Goal: Information Seeking & Learning: Check status

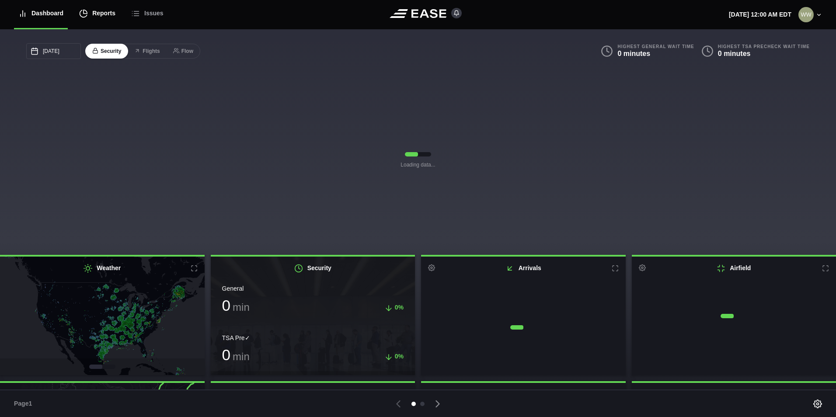
click at [95, 17] on div "Reports" at bounding box center [97, 13] width 36 height 29
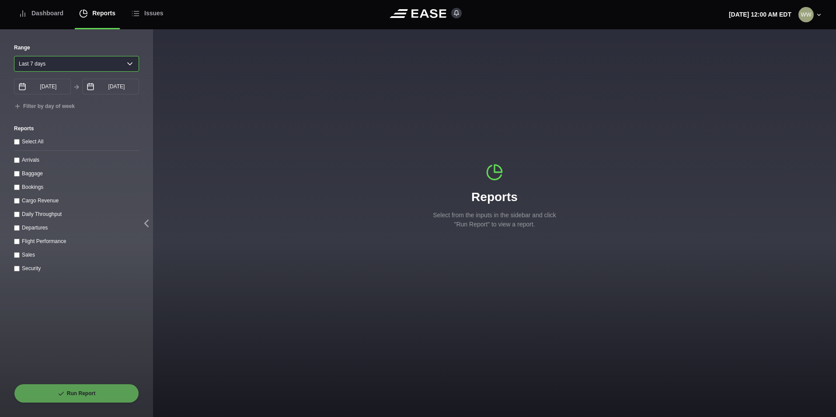
click at [45, 66] on select "Yesterday Last 7 days Last 14 days Last 30 days Last 6 weeks" at bounding box center [76, 64] width 125 height 16
select select "1"
click at [14, 56] on select "Yesterday Last 7 days Last 14 days Last 30 days Last 6 weeks" at bounding box center [76, 64] width 125 height 16
type input "09/25/2025"
click at [15, 160] on input "Arrivals" at bounding box center [17, 160] width 6 height 6
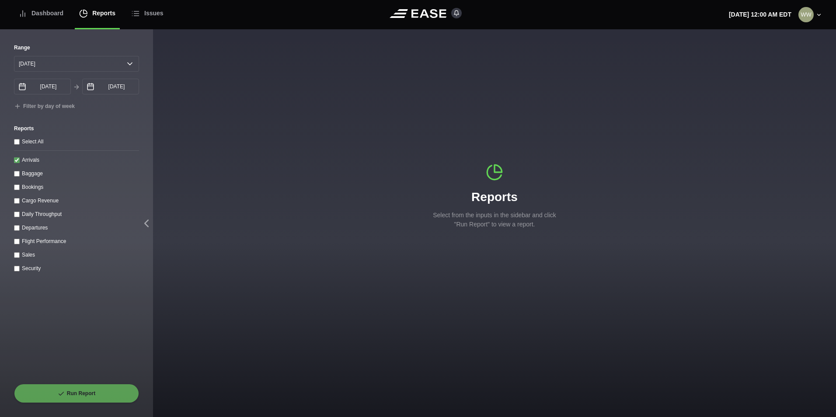
checkbox input "true"
click at [65, 393] on icon at bounding box center [61, 394] width 7 height 7
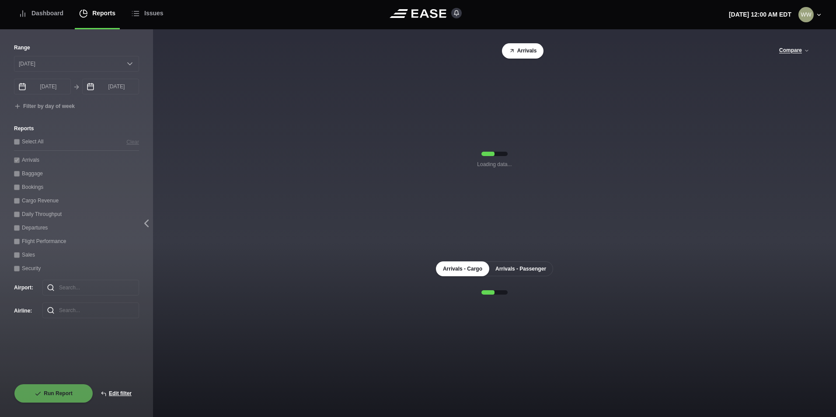
click at [520, 269] on button "Arrivals - Passenger" at bounding box center [521, 269] width 65 height 15
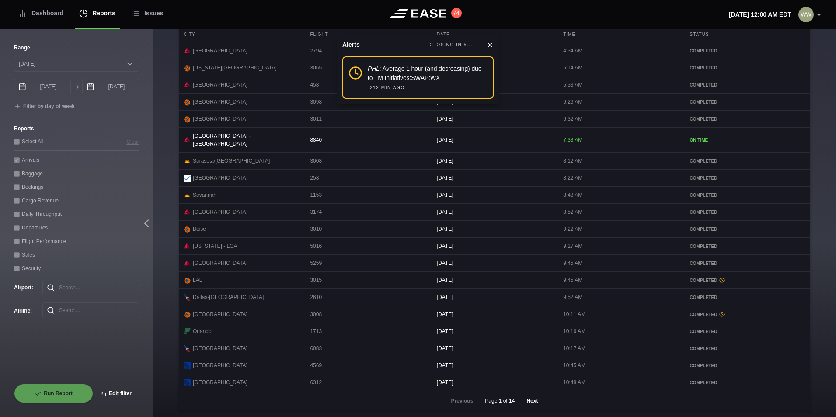
scroll to position [358, 0]
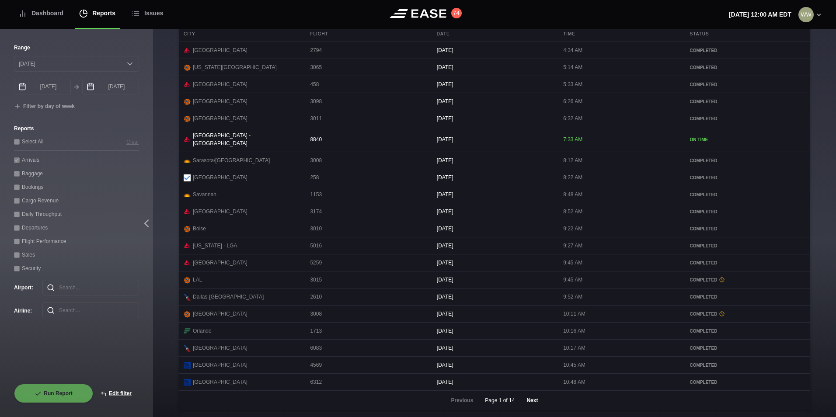
click at [530, 401] on button "Next" at bounding box center [532, 400] width 26 height 19
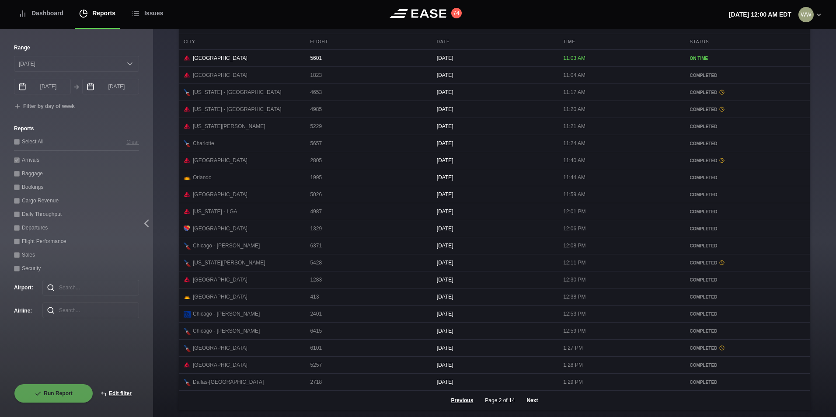
click at [527, 402] on button "Next" at bounding box center [532, 400] width 26 height 19
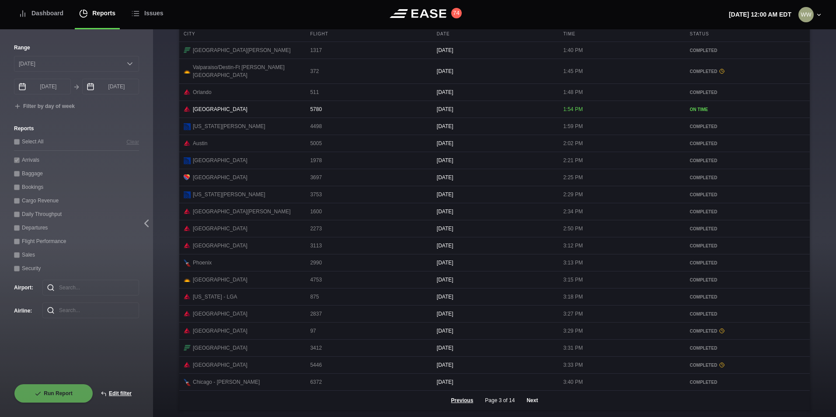
click at [533, 398] on button "Next" at bounding box center [532, 400] width 26 height 19
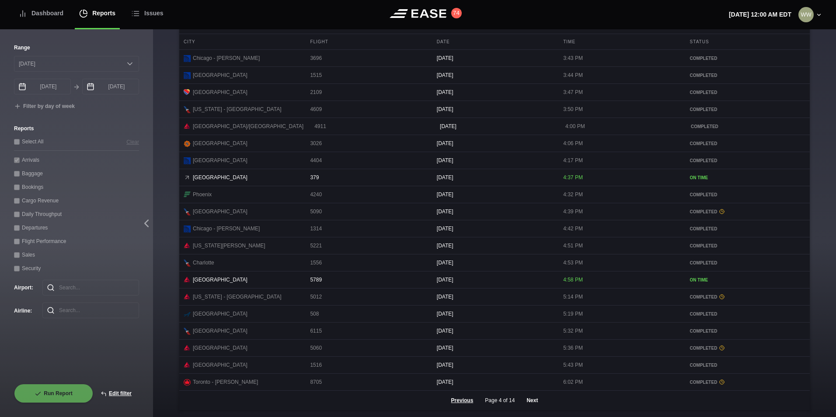
scroll to position [357, 0]
click at [468, 402] on button "Previous" at bounding box center [462, 400] width 37 height 19
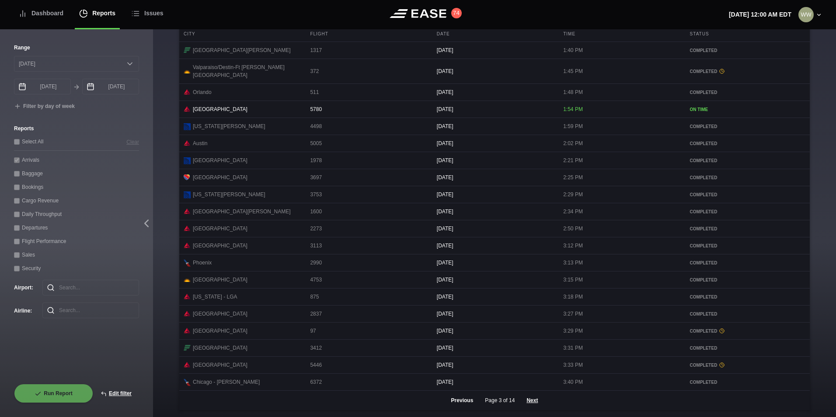
click at [468, 402] on button "Previous" at bounding box center [462, 400] width 37 height 19
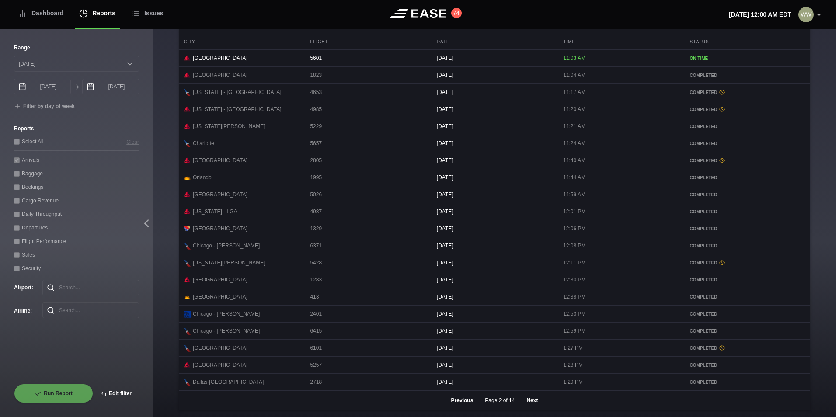
click at [468, 402] on button "Previous" at bounding box center [462, 400] width 37 height 19
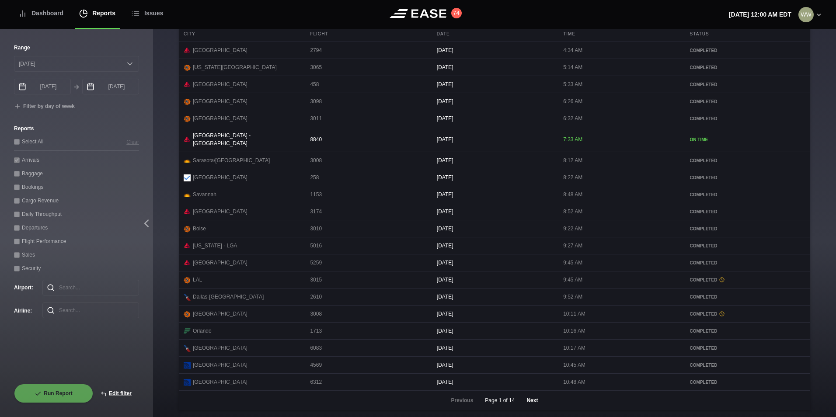
click at [528, 399] on button "Next" at bounding box center [532, 400] width 26 height 19
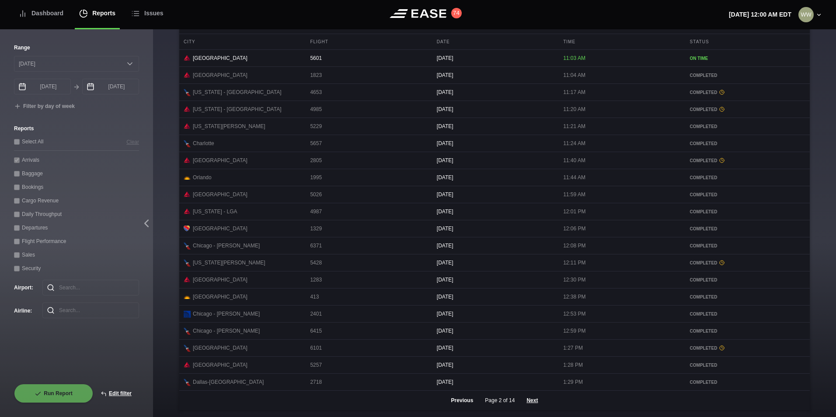
click at [470, 401] on button "Previous" at bounding box center [462, 400] width 37 height 19
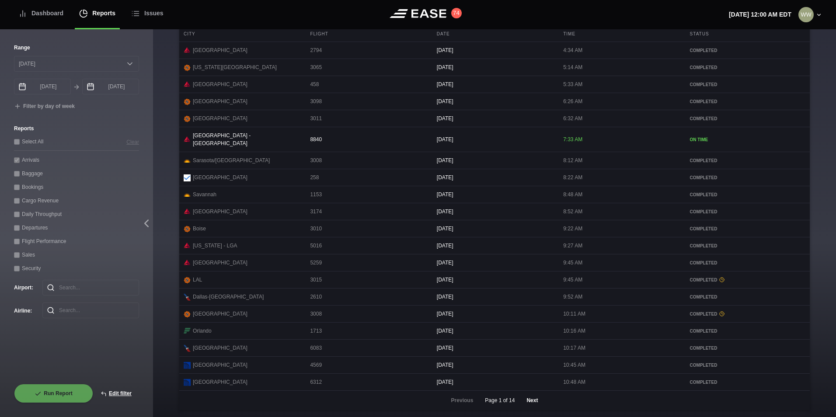
click at [519, 396] on button "Next" at bounding box center [532, 400] width 26 height 19
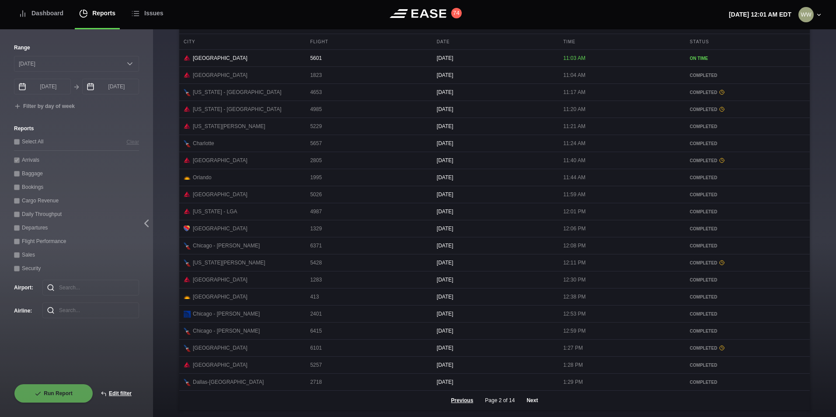
click at [530, 402] on button "Next" at bounding box center [532, 400] width 26 height 19
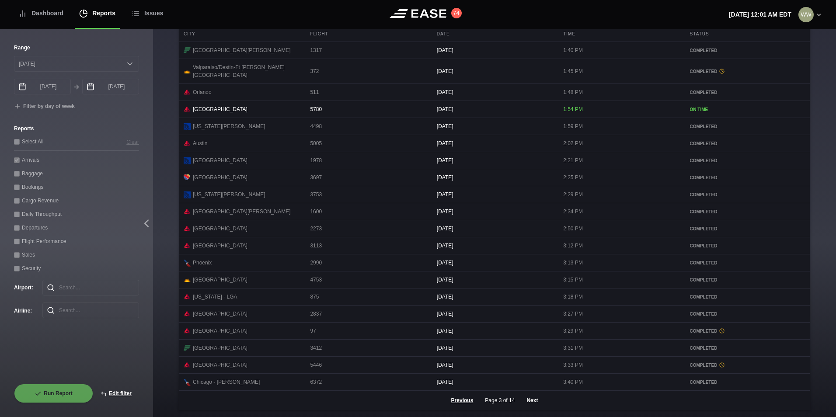
click at [528, 397] on button "Next" at bounding box center [532, 400] width 26 height 19
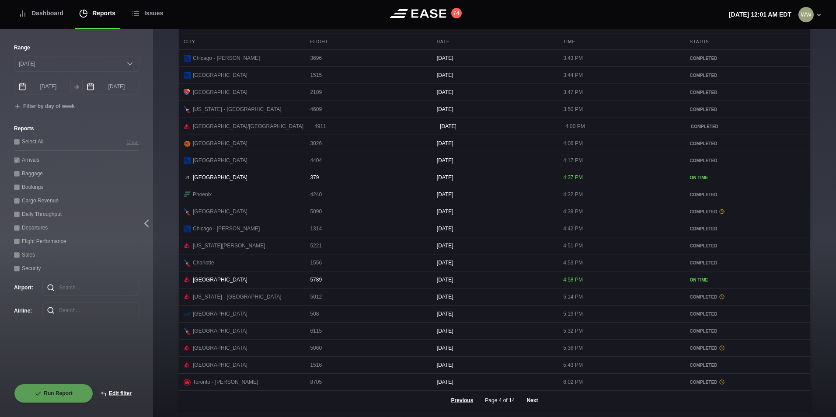
click at [532, 400] on button "Next" at bounding box center [532, 400] width 26 height 19
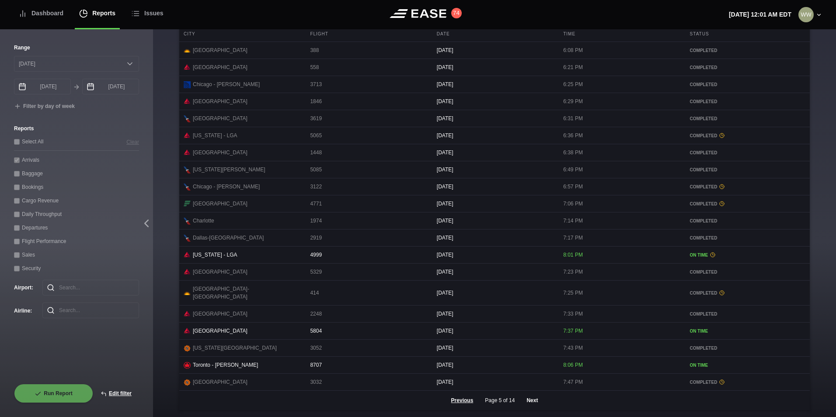
click at [526, 403] on button "Next" at bounding box center [532, 400] width 26 height 19
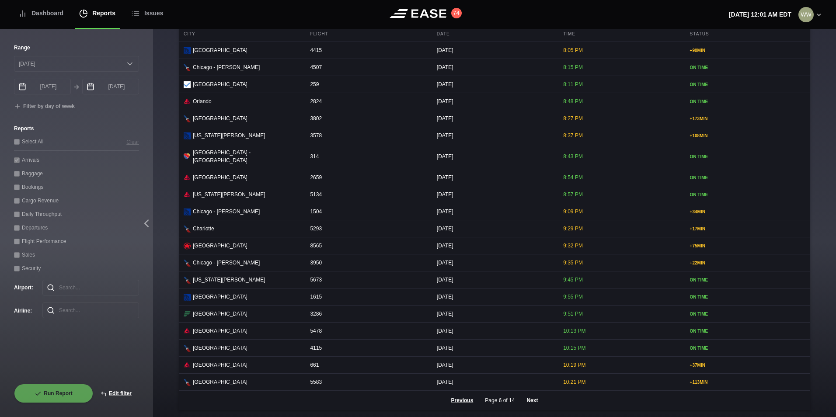
click at [530, 405] on button "Next" at bounding box center [532, 400] width 26 height 19
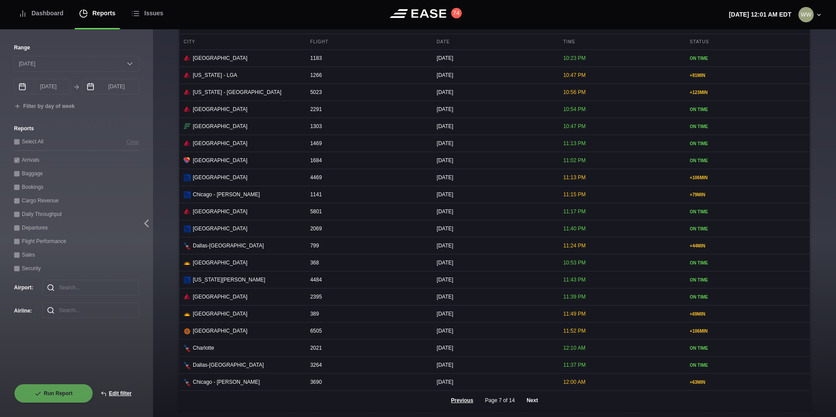
click at [530, 398] on button "Next" at bounding box center [532, 400] width 26 height 19
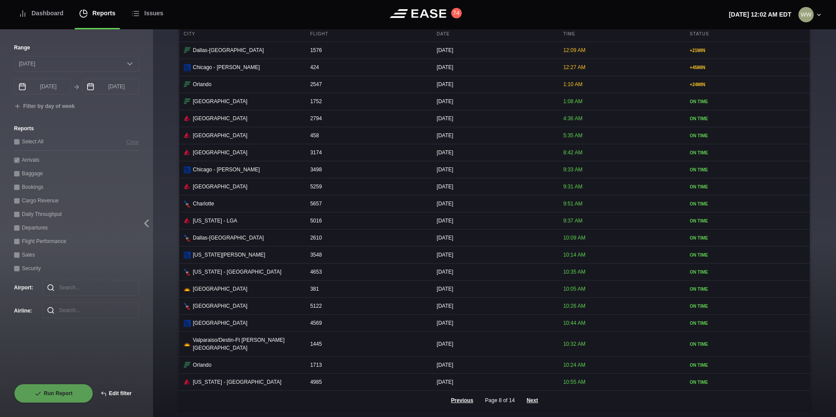
click at [116, 397] on button "Edit filter" at bounding box center [116, 393] width 46 height 19
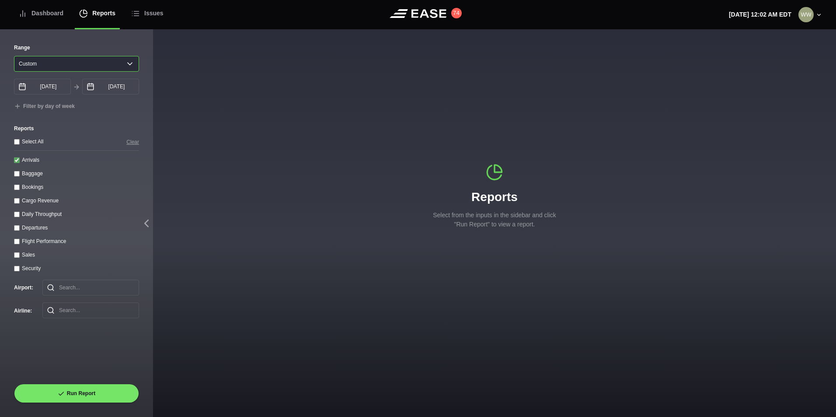
click at [39, 68] on select "Yesterday Last 7 days Last 14 days Last 30 days Last 6 weeks Custom" at bounding box center [76, 64] width 125 height 16
select select "1"
click at [14, 56] on select "Yesterday Last 7 days Last 14 days Last 30 days Last 6 weeks Custom" at bounding box center [76, 64] width 125 height 16
click at [16, 162] on input "Arrivals" at bounding box center [17, 160] width 6 height 6
checkbox input "false"
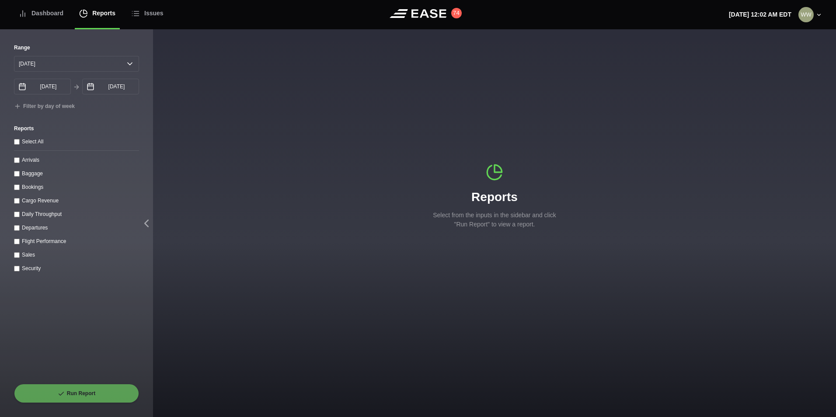
click at [20, 232] on div "Departures" at bounding box center [76, 227] width 125 height 9
click at [17, 228] on input "Departures" at bounding box center [17, 228] width 6 height 6
checkbox input "true"
click at [68, 389] on button "Run Report" at bounding box center [76, 393] width 125 height 19
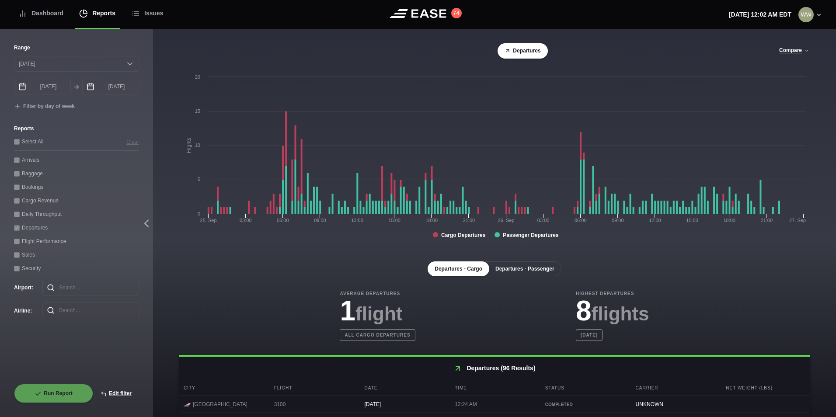
click at [542, 276] on button "Departures - Passenger" at bounding box center [525, 269] width 73 height 15
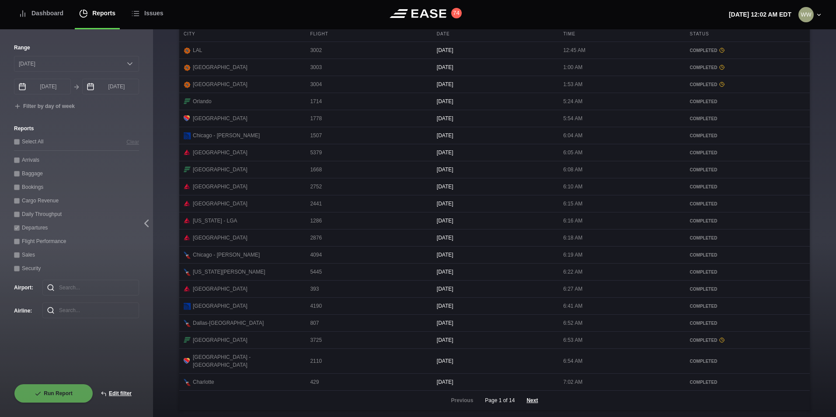
scroll to position [358, 0]
click at [521, 402] on button "Next" at bounding box center [532, 400] width 26 height 19
click at [532, 398] on button "Next" at bounding box center [532, 400] width 26 height 19
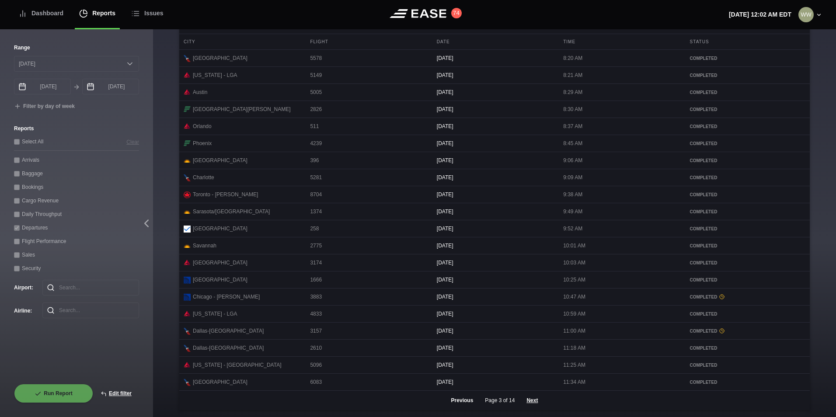
click at [467, 398] on button "Previous" at bounding box center [462, 400] width 37 height 19
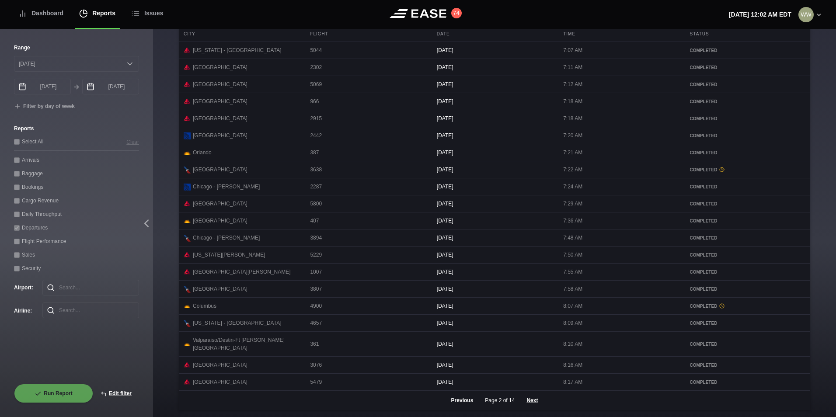
click at [459, 402] on button "Previous" at bounding box center [462, 400] width 37 height 19
click at [528, 402] on button "Next" at bounding box center [532, 400] width 26 height 19
click at [528, 401] on button "Next" at bounding box center [532, 400] width 26 height 19
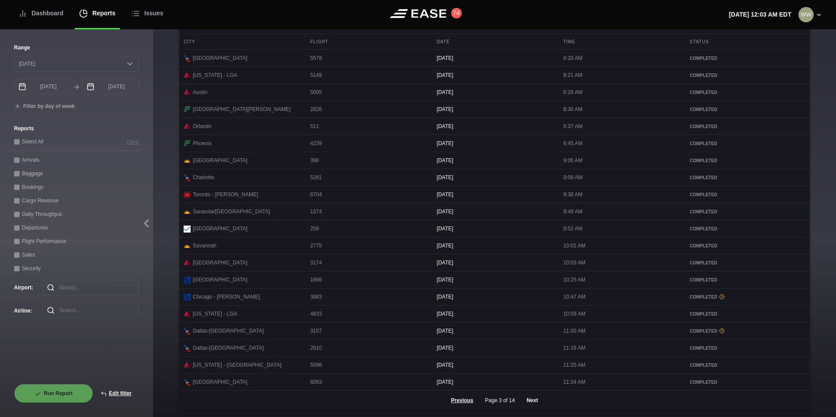
click at [527, 401] on button "Next" at bounding box center [532, 400] width 26 height 19
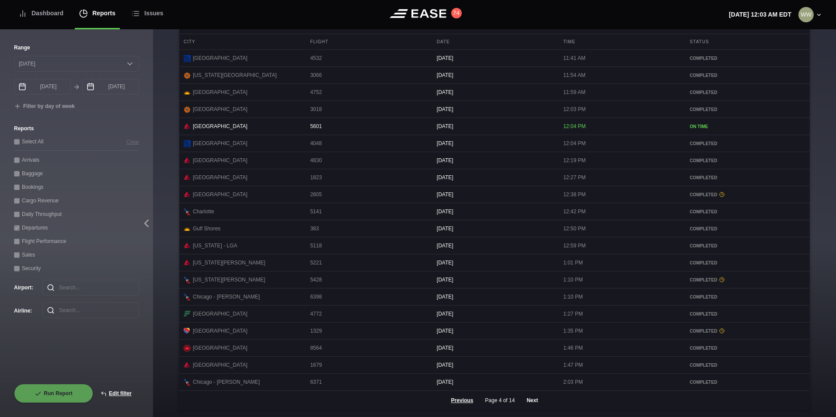
click at [536, 401] on button "Next" at bounding box center [532, 400] width 26 height 19
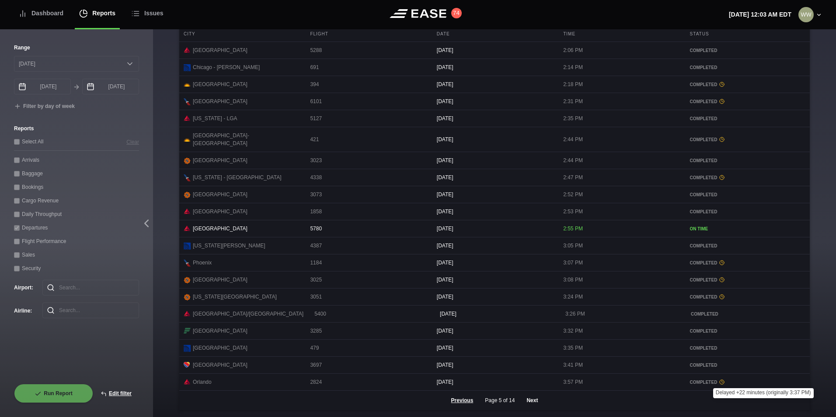
click at [530, 400] on button "Next" at bounding box center [532, 400] width 26 height 19
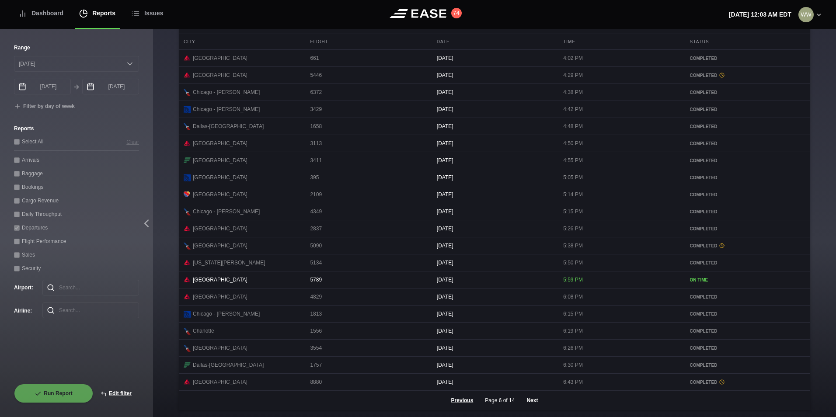
click at [535, 399] on button "Next" at bounding box center [532, 400] width 26 height 19
click at [530, 405] on button "Next" at bounding box center [532, 400] width 26 height 19
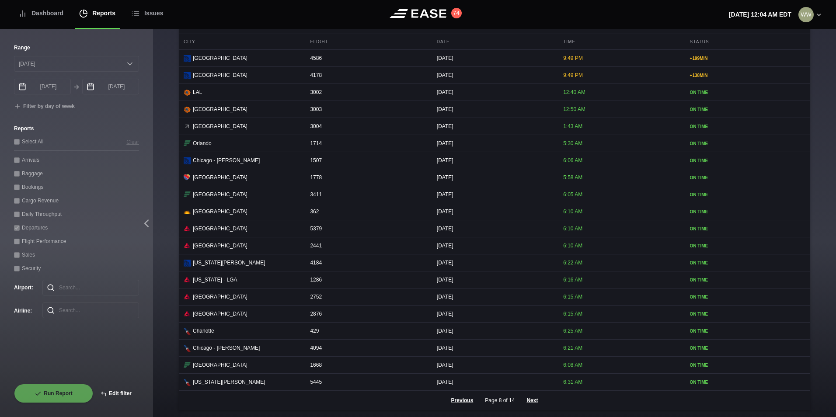
click at [117, 396] on button "Edit filter" at bounding box center [116, 393] width 46 height 19
select select "0"
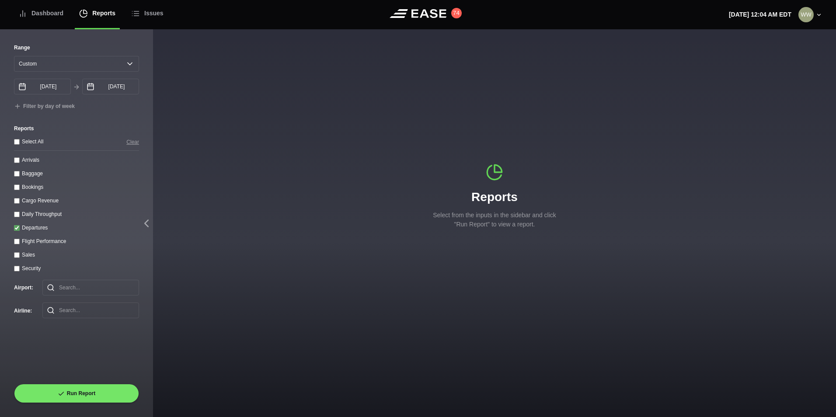
click at [18, 231] on input "Departures" at bounding box center [17, 228] width 6 height 6
checkbox input "false"
click at [17, 216] on throughput "Daily Throughput" at bounding box center [17, 215] width 6 height 6
checkbox throughput "true"
click at [38, 63] on select "Yesterday Last 7 days Last 14 days Last 30 days Last 6 weeks Custom" at bounding box center [76, 64] width 125 height 16
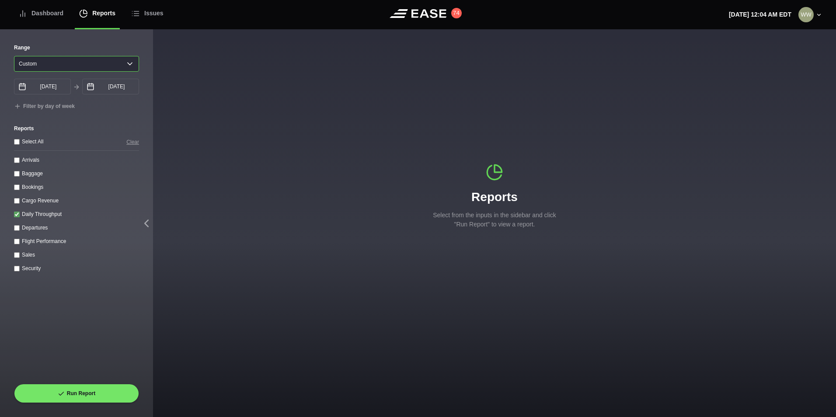
select select "30"
click at [14, 56] on select "Yesterday Last 7 days Last 14 days Last 30 days Last 6 weeks Custom" at bounding box center [76, 64] width 125 height 16
type input "08/27/2025"
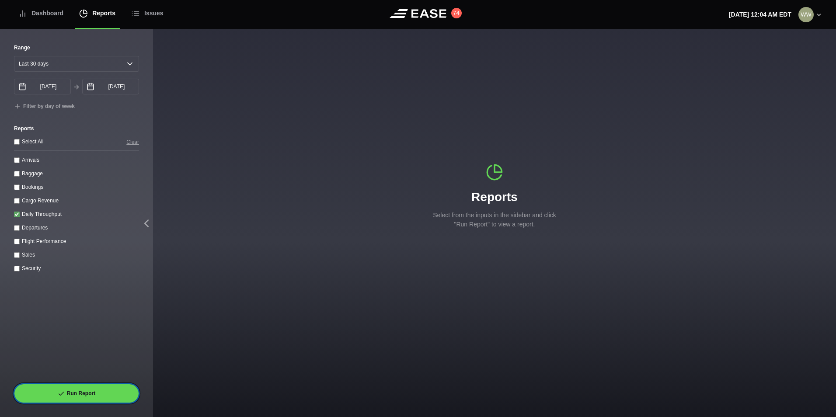
click at [84, 388] on button "Run Report" at bounding box center [76, 393] width 125 height 19
select select "30"
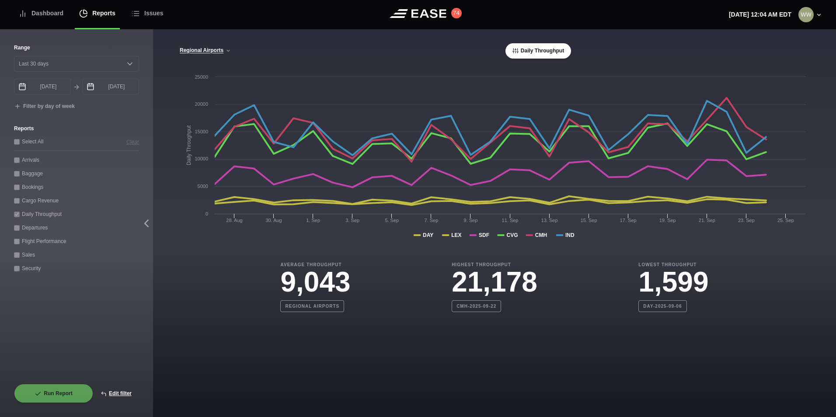
click at [184, 46] on div "Regional Airports Regional Airports CVG Only All Airports Daily Throughput" at bounding box center [494, 50] width 631 height 15
click at [199, 51] on button "Regional Airports" at bounding box center [205, 51] width 52 height 6
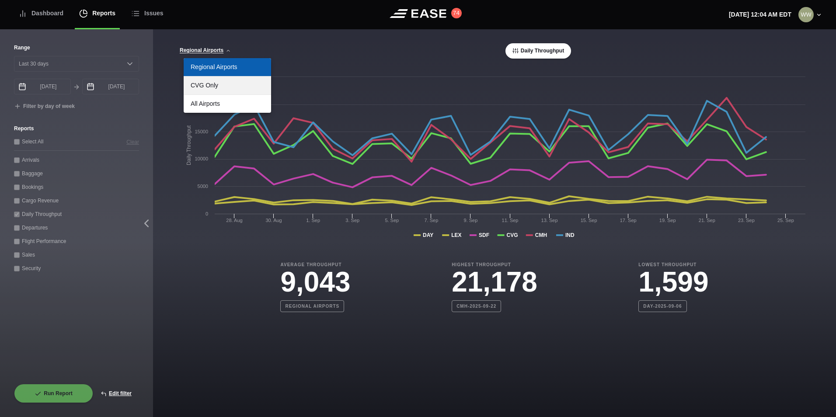
click at [209, 86] on link "CVG Only" at bounding box center [227, 86] width 87 height 18
